Goal: Task Accomplishment & Management: Use online tool/utility

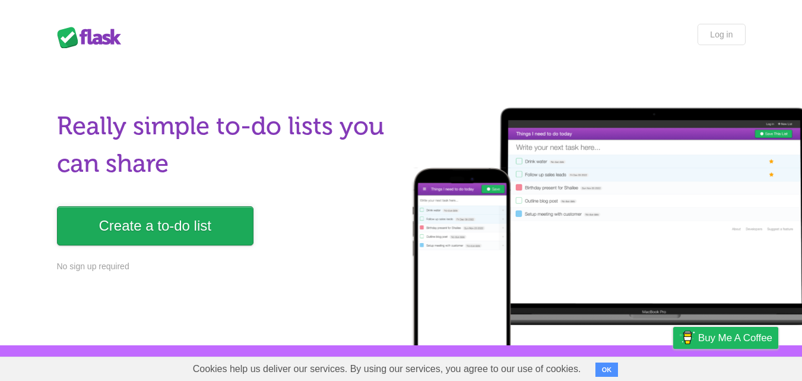
click at [176, 219] on link "Create a to-do list" at bounding box center [155, 225] width 197 height 39
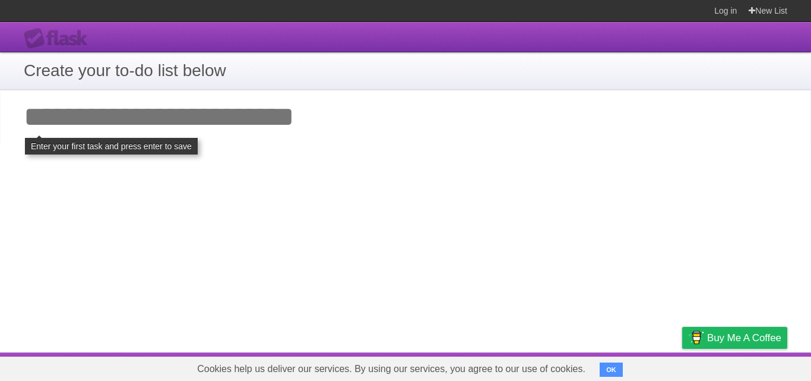
click at [183, 123] on input "Add your first task" at bounding box center [405, 117] width 811 height 55
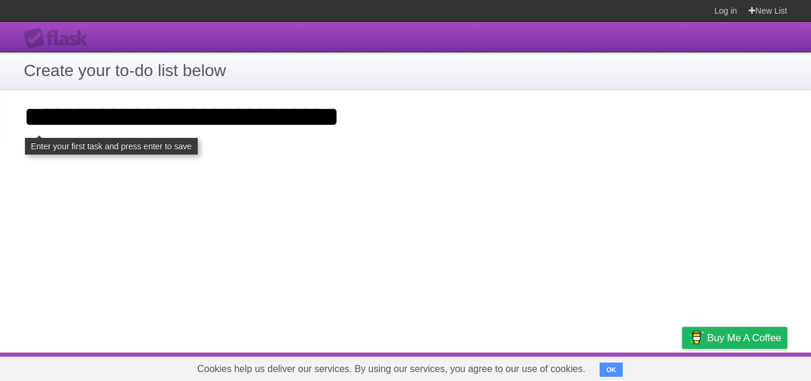
type input "**********"
click input "**********" at bounding box center [0, 0] width 0 height 0
